Goal: Task Accomplishment & Management: Manage account settings

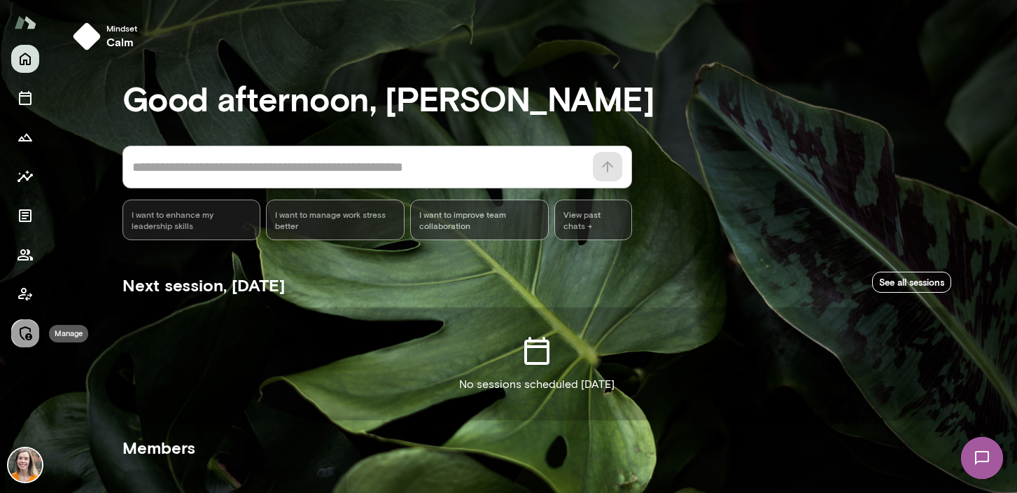
click at [25, 334] on icon "Manage" at bounding box center [25, 333] width 17 height 17
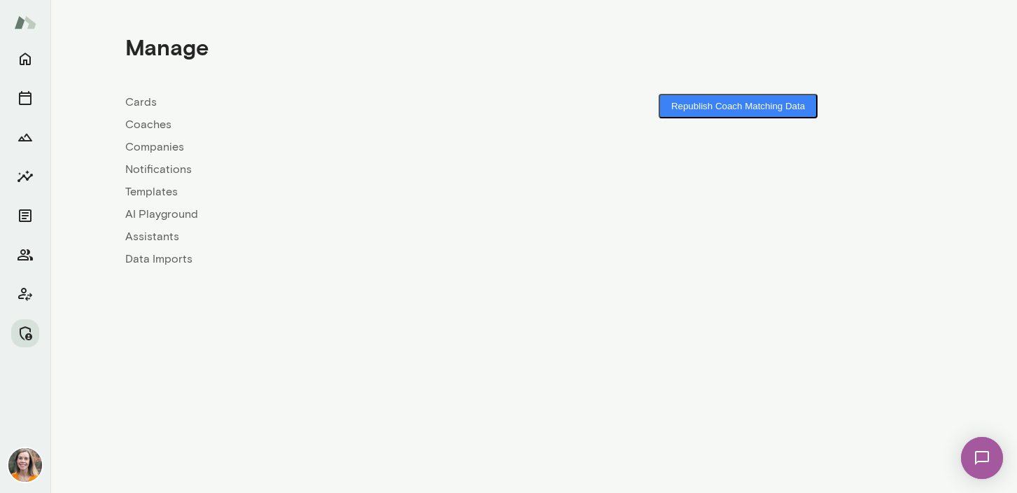
click at [142, 127] on link "Coaches" at bounding box center [329, 124] width 409 height 17
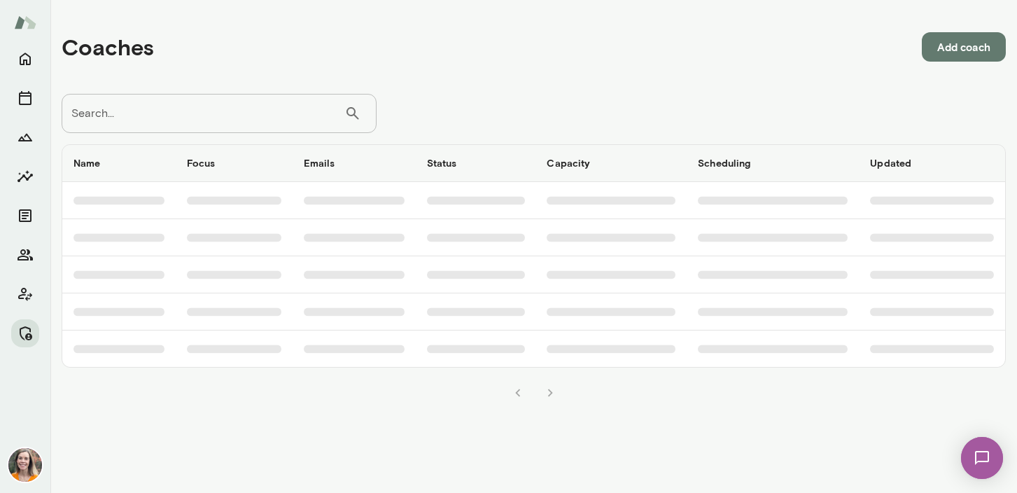
click at [161, 109] on input "Search..." at bounding box center [203, 113] width 283 height 39
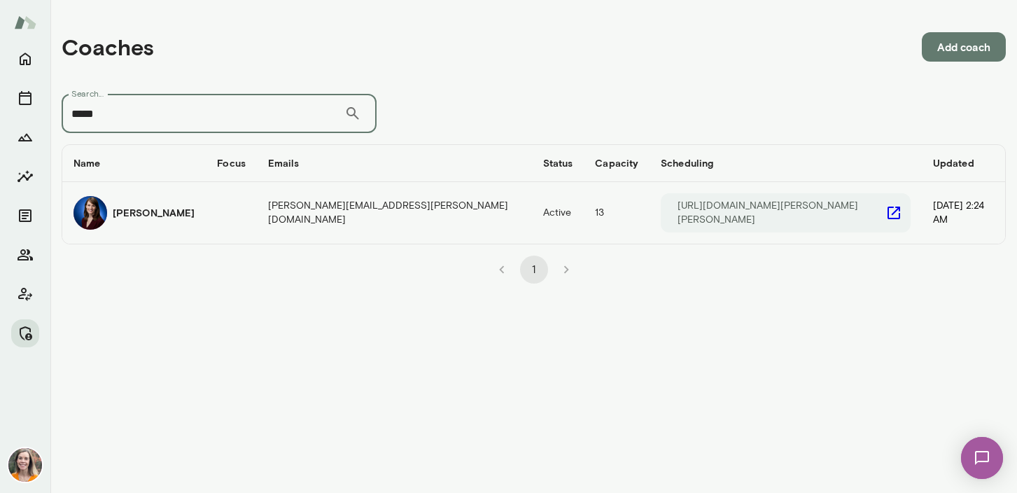
type input "*****"
click at [179, 214] on div "[PERSON_NAME]" at bounding box center [134, 213] width 121 height 34
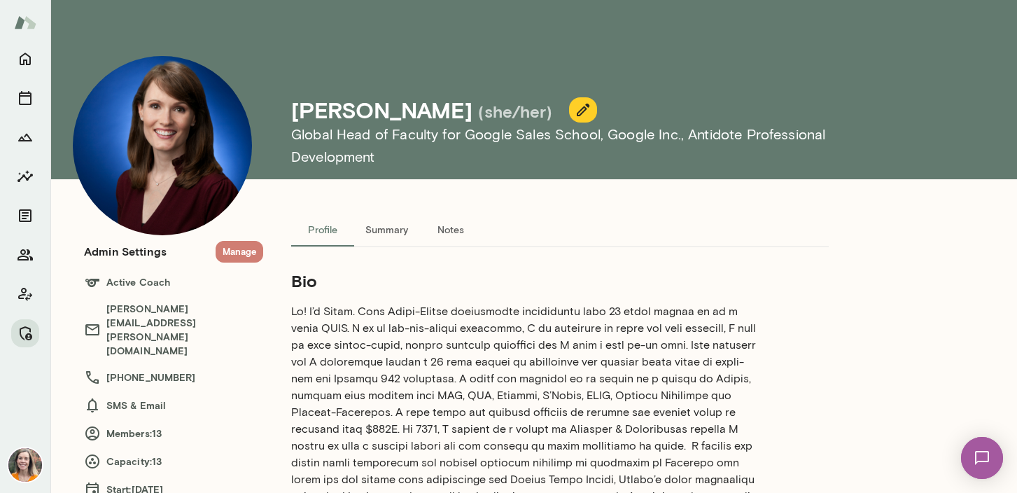
click at [234, 251] on button "Manage" at bounding box center [240, 252] width 48 height 22
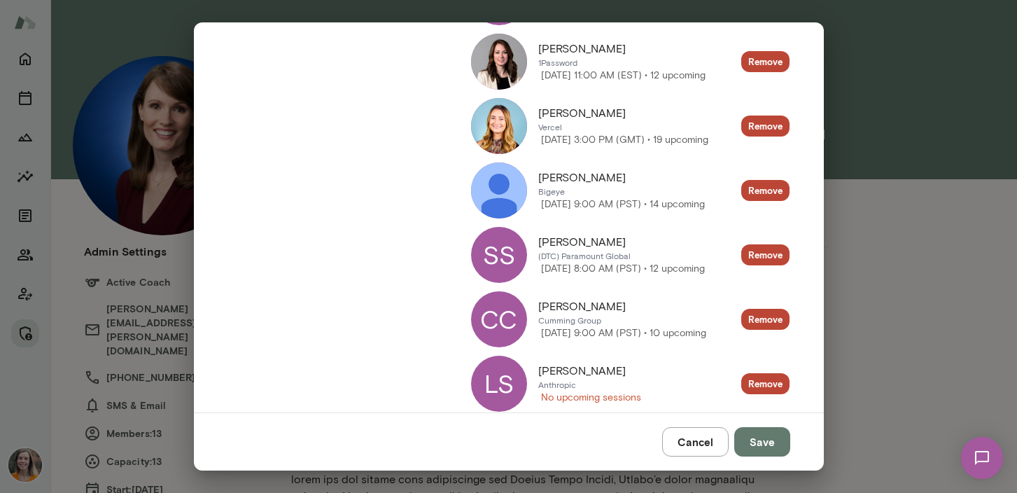
scroll to position [666, 0]
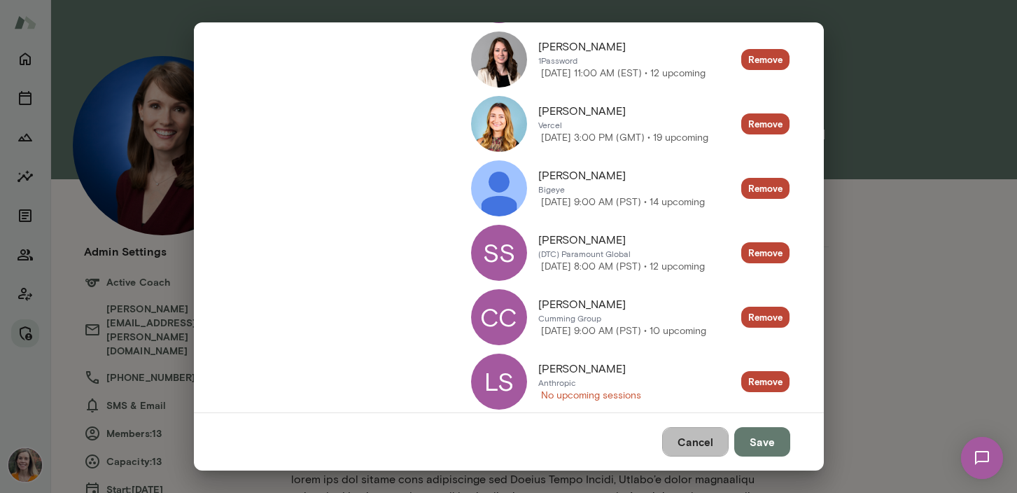
click at [704, 441] on button "Cancel" at bounding box center [695, 441] width 67 height 29
